Goal: Task Accomplishment & Management: Manage account settings

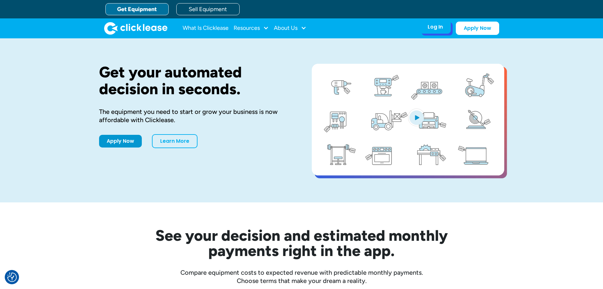
click at [439, 27] on div "Log In" at bounding box center [435, 27] width 15 height 6
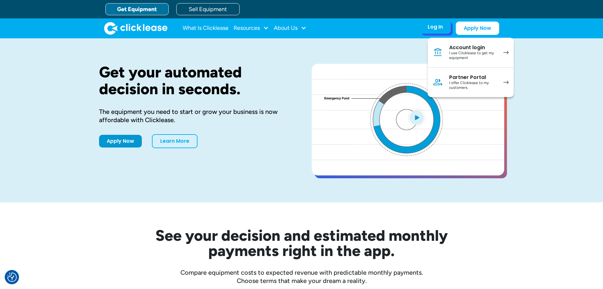
click at [454, 81] on div "I offer Clicklease to my customers." at bounding box center [473, 85] width 48 height 10
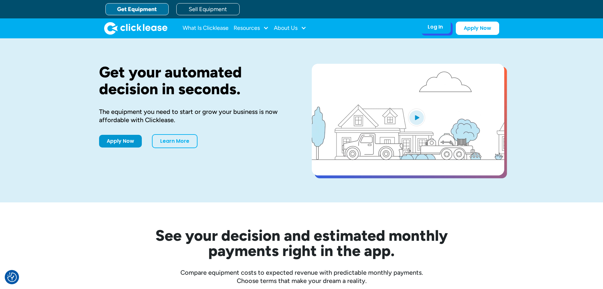
click at [431, 30] on div "Log In" at bounding box center [435, 27] width 15 height 6
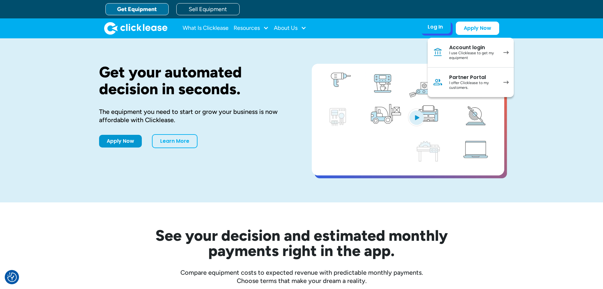
click at [474, 82] on div "I offer Clicklease to my customers." at bounding box center [473, 85] width 48 height 10
